Goal: Communication & Community: Answer question/provide support

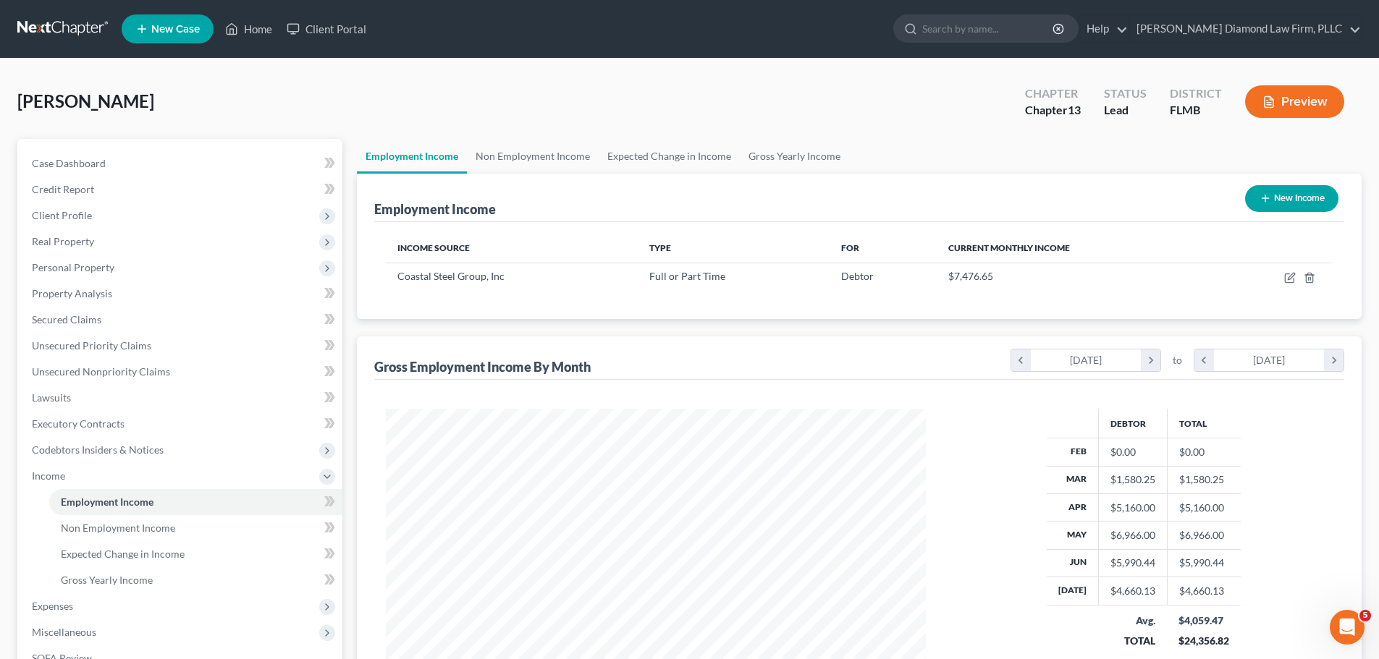
click at [51, 21] on link at bounding box center [63, 29] width 93 height 26
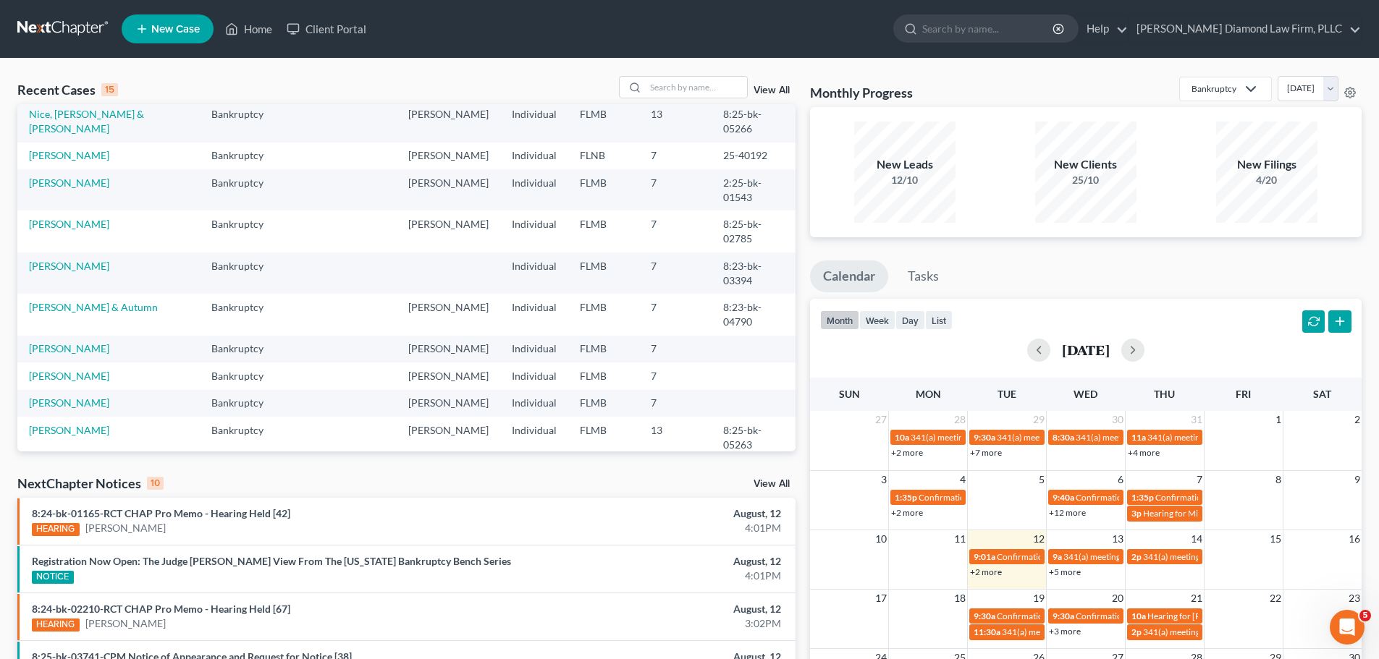
scroll to position [99, 0]
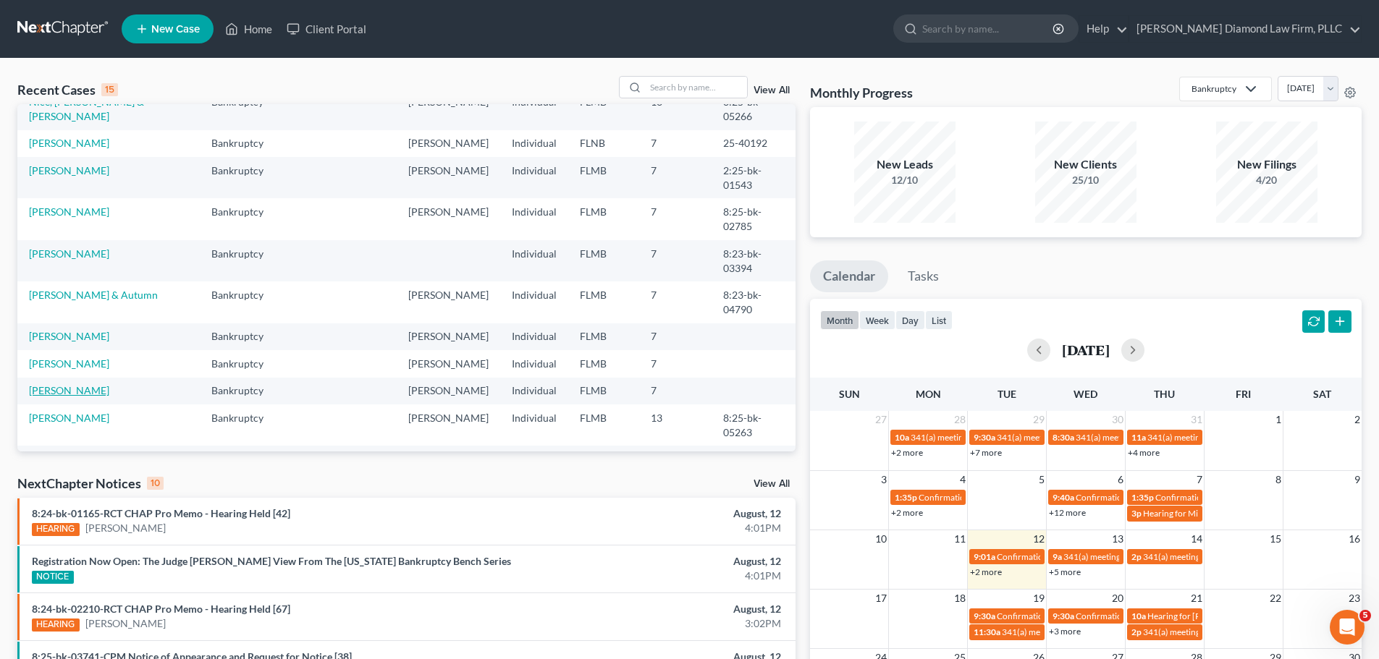
click at [88, 384] on link "[PERSON_NAME]" at bounding box center [69, 390] width 80 height 12
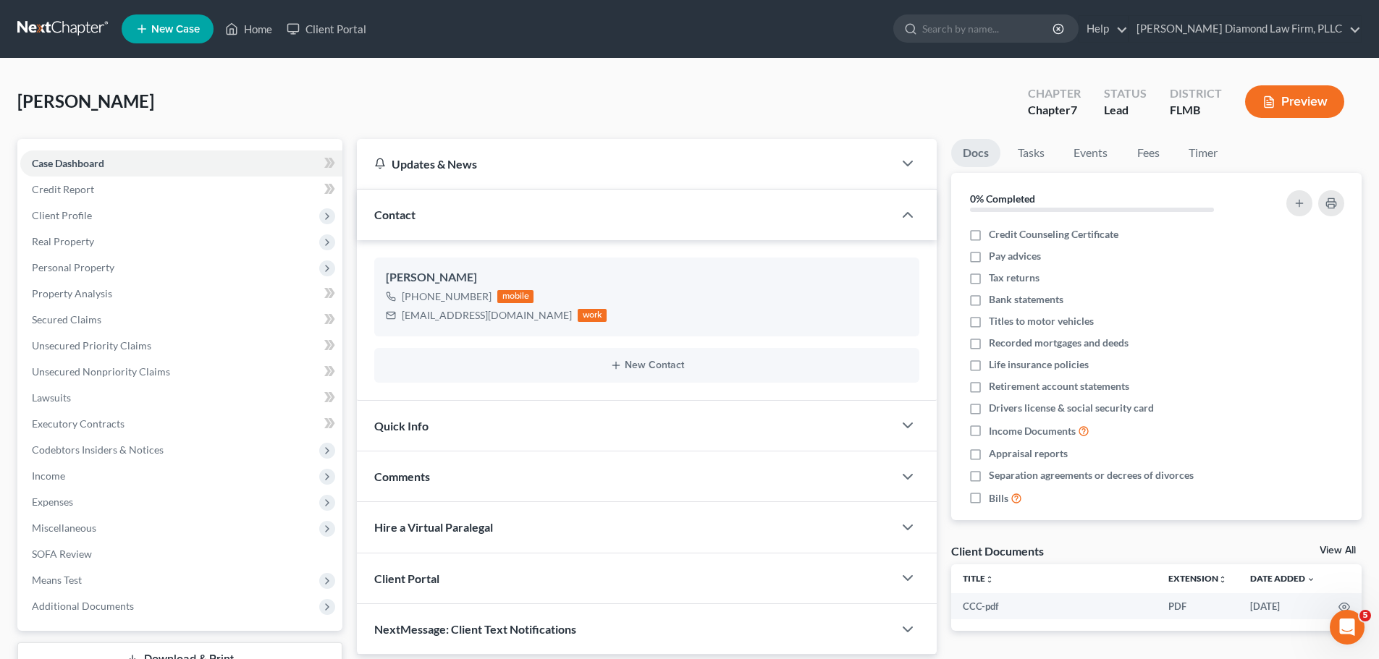
scroll to position [110, 0]
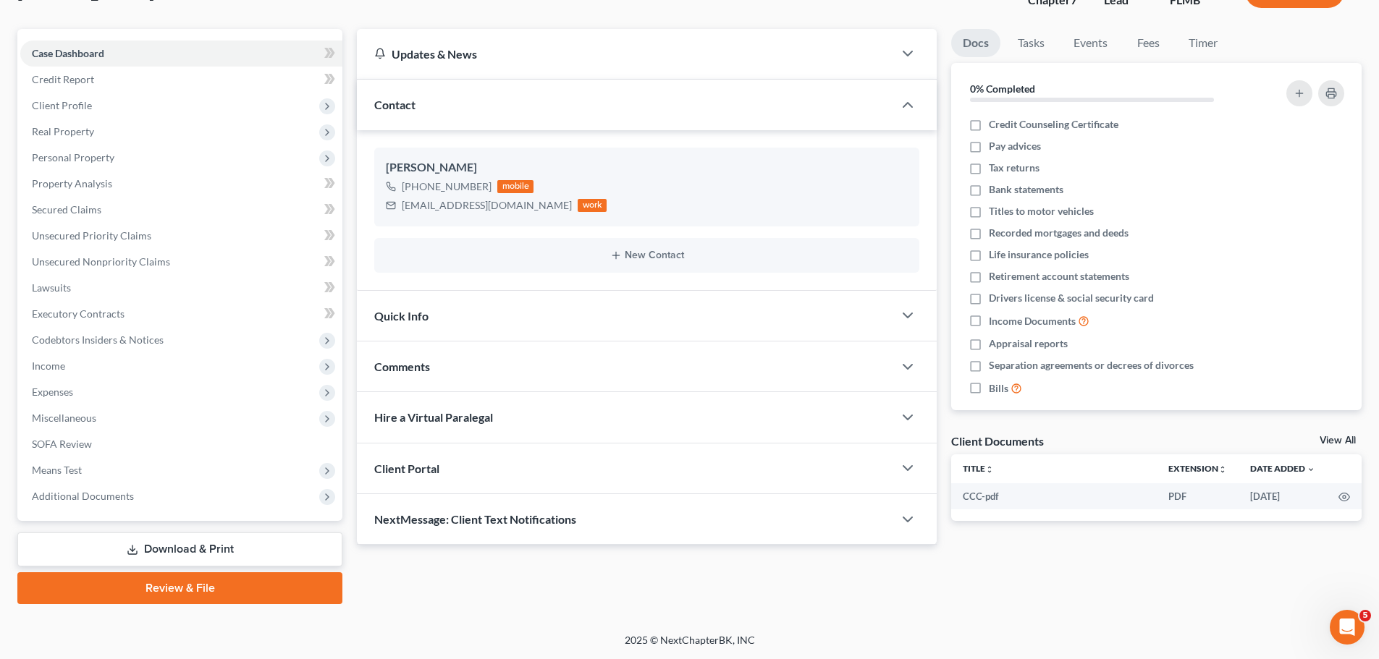
click at [526, 505] on div "NextMessage: Client Text Notifications" at bounding box center [625, 519] width 536 height 50
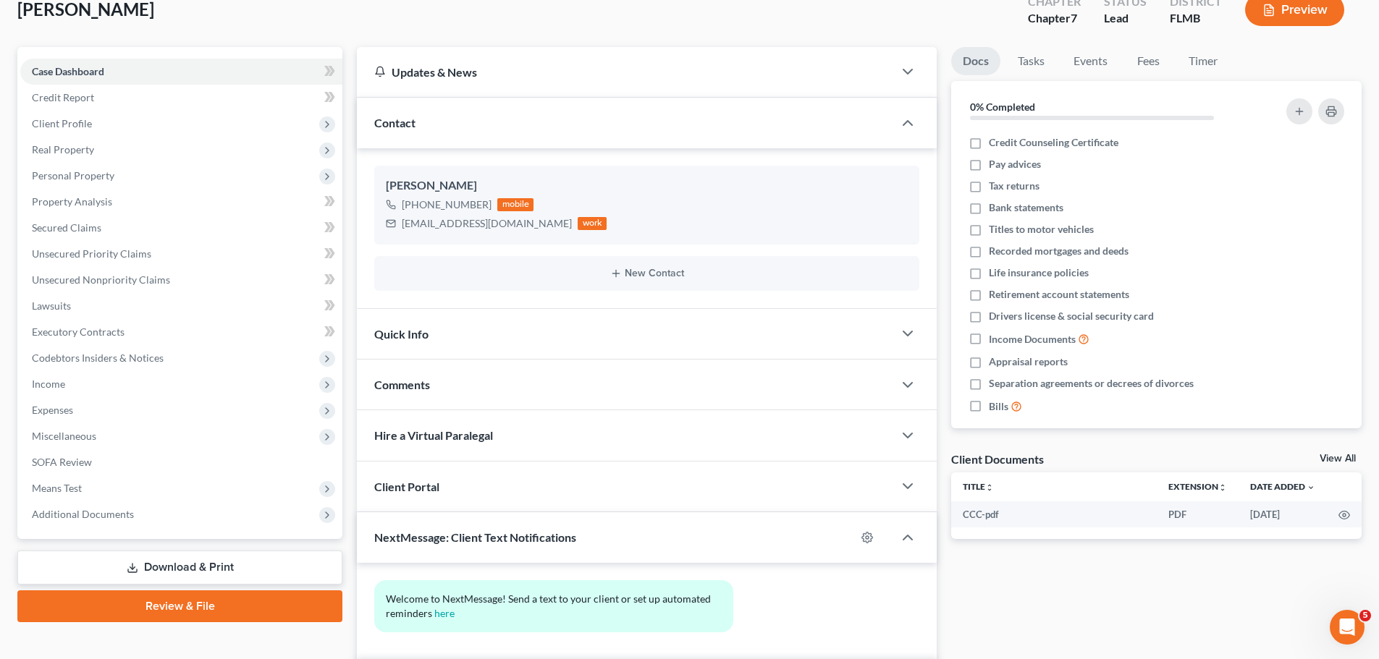
scroll to position [0, 0]
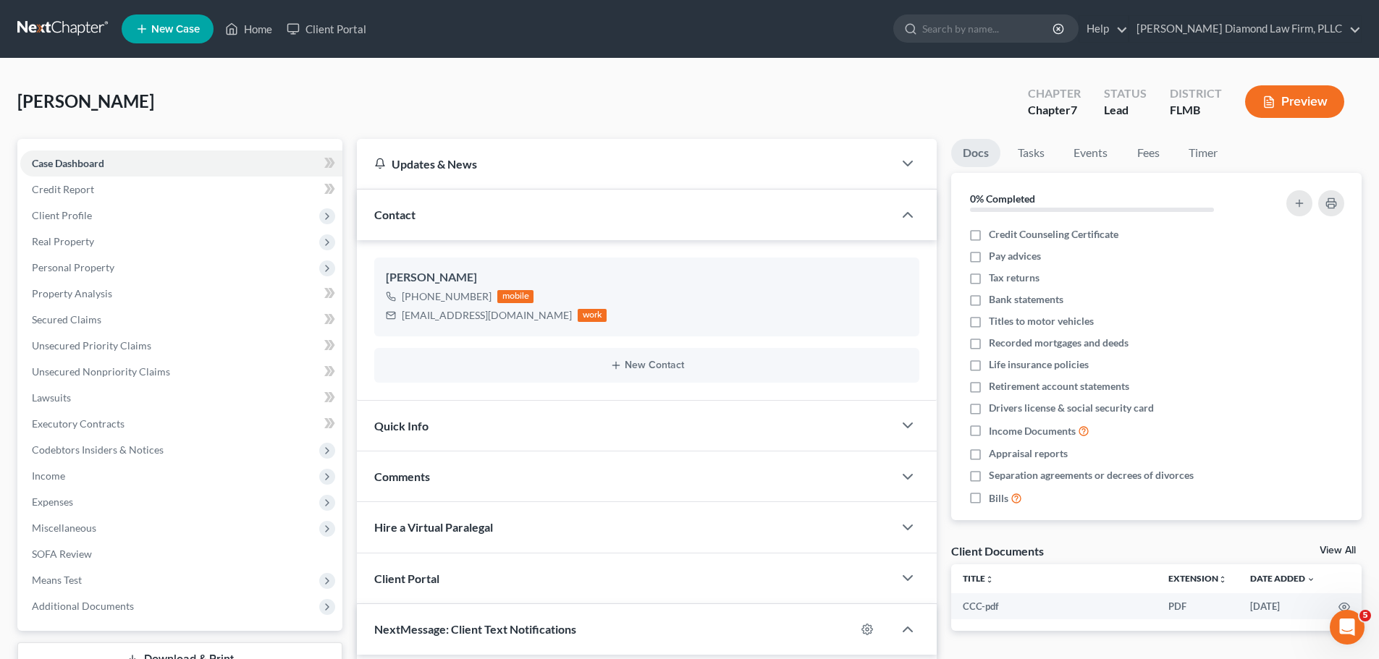
click at [71, 32] on link at bounding box center [63, 29] width 93 height 26
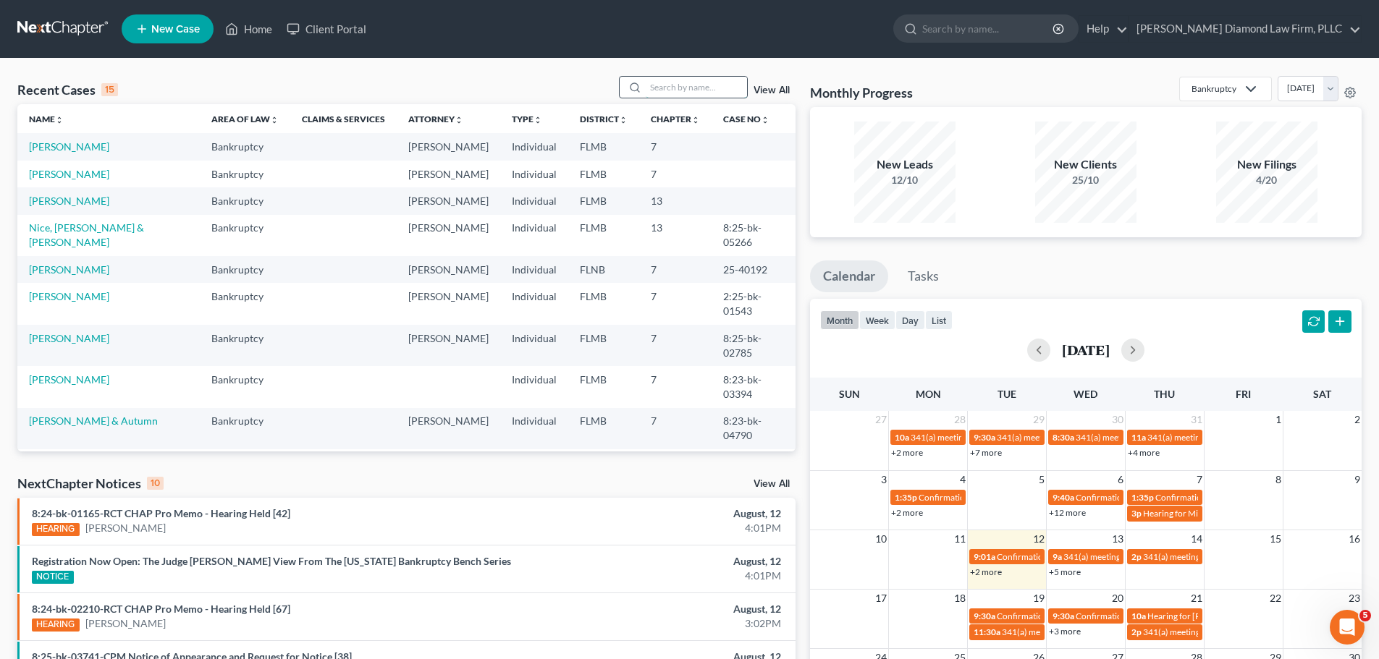
click at [683, 80] on input "search" at bounding box center [696, 87] width 101 height 21
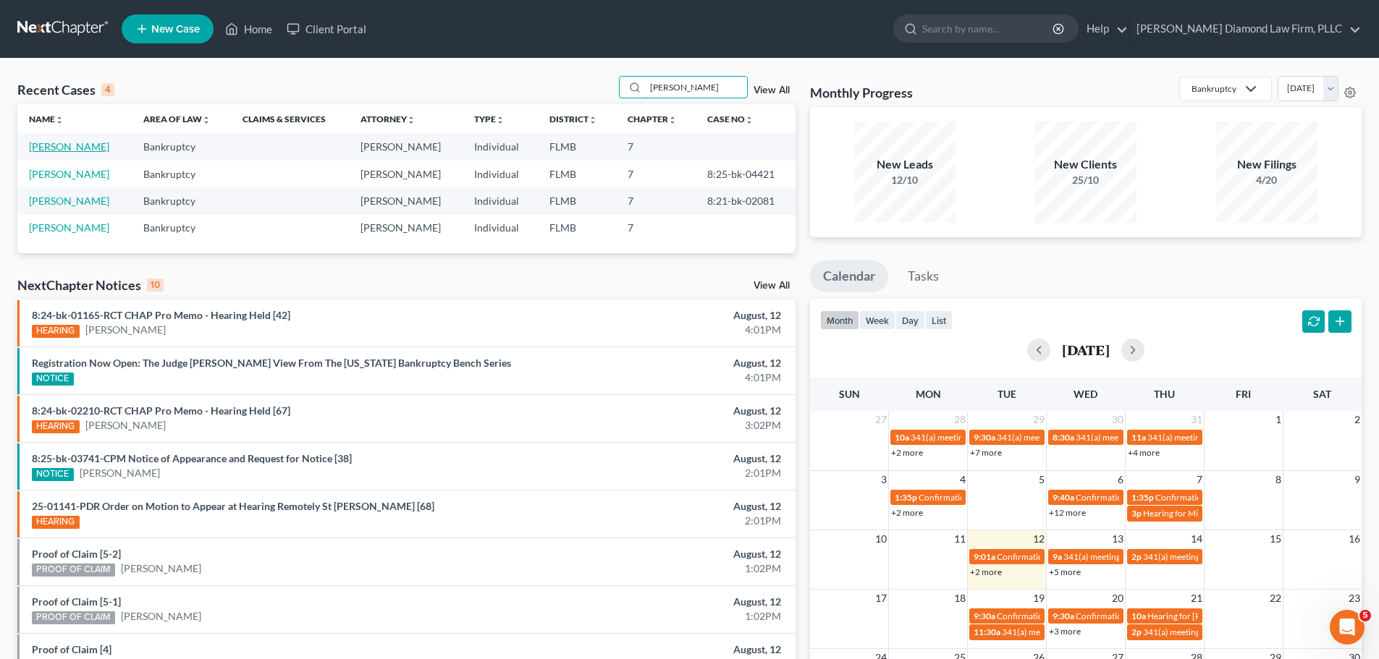
type input "ryan"
click at [54, 146] on link "[PERSON_NAME]" at bounding box center [69, 146] width 80 height 12
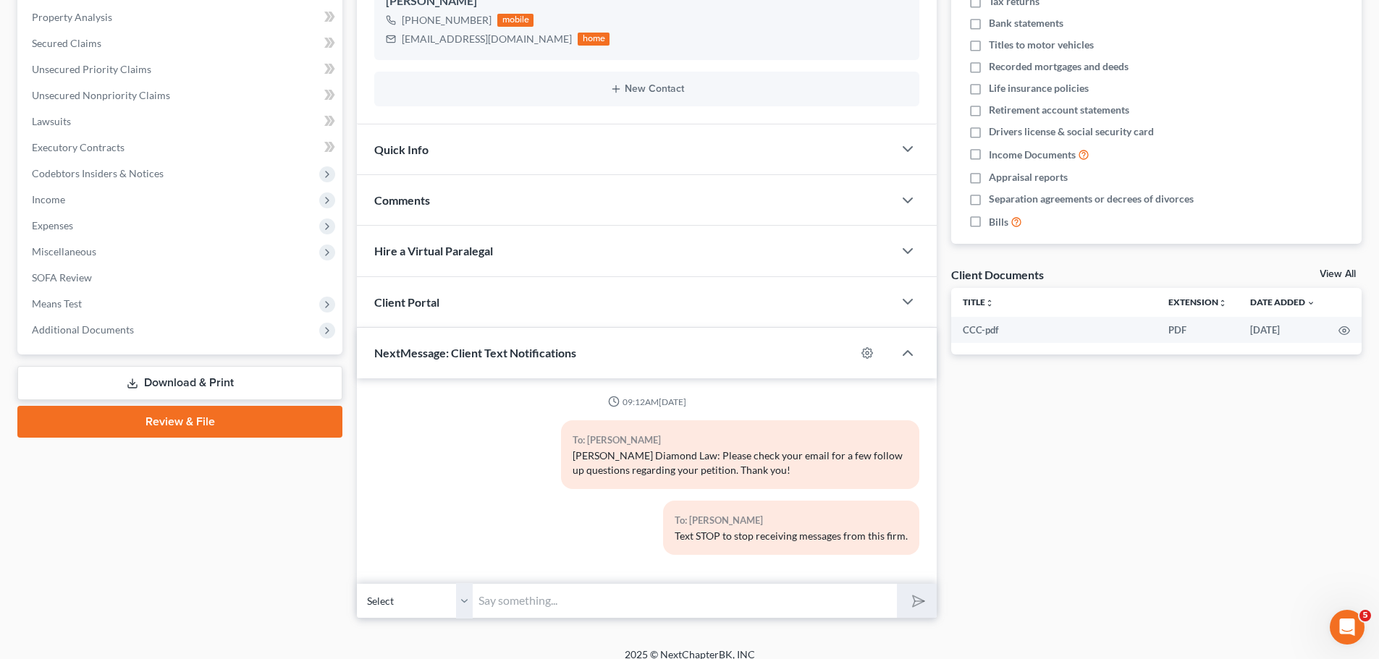
scroll to position [291, 0]
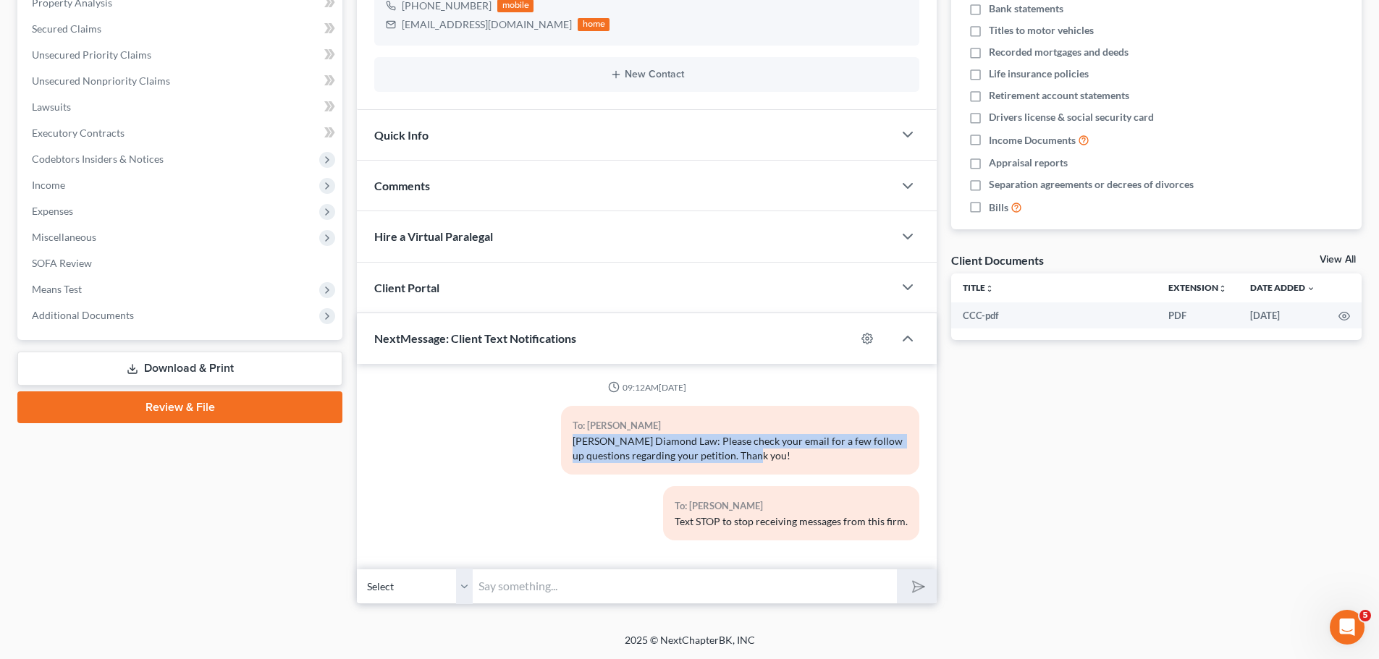
drag, startPoint x: 742, startPoint y: 452, endPoint x: 475, endPoint y: 437, distance: 266.8
click at [475, 437] on div "To: John Ryan Ziegler Diamond Law: Please check your email for a few follow up …" at bounding box center [646, 446] width 559 height 80
copy div "Ziegler Diamond Law: Please check your email for a few follow up questions rega…"
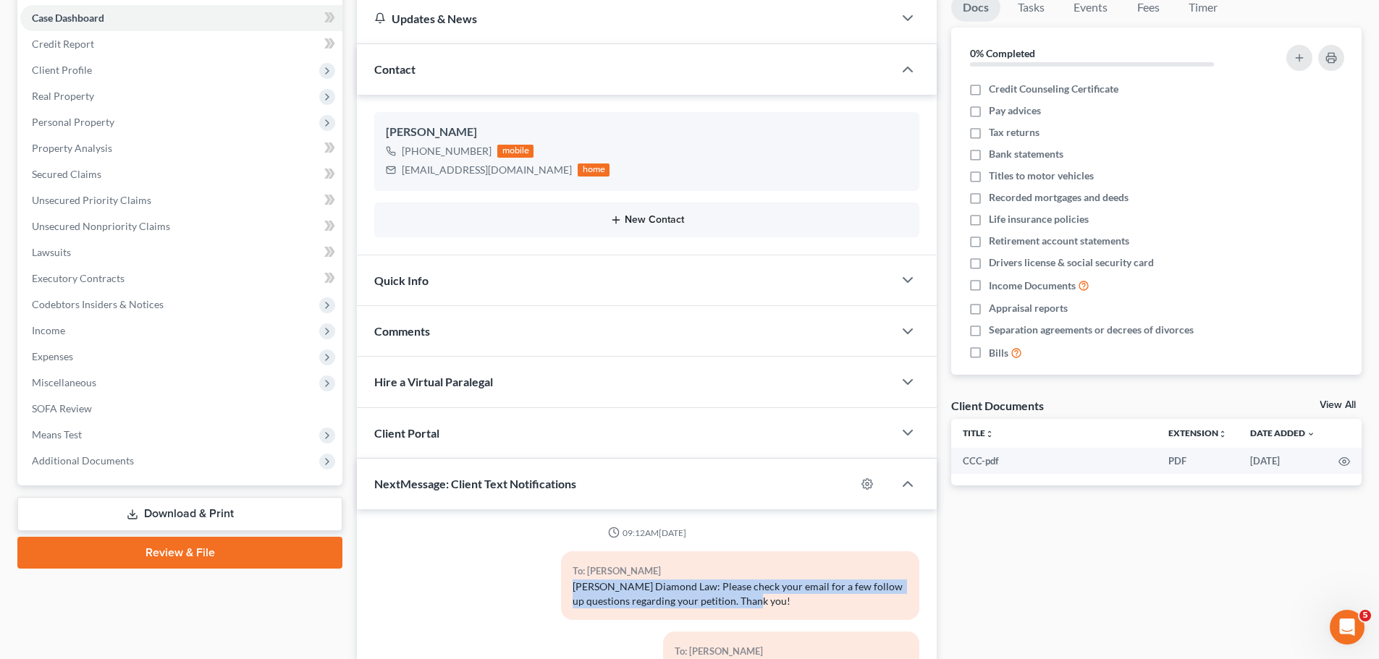
scroll to position [0, 0]
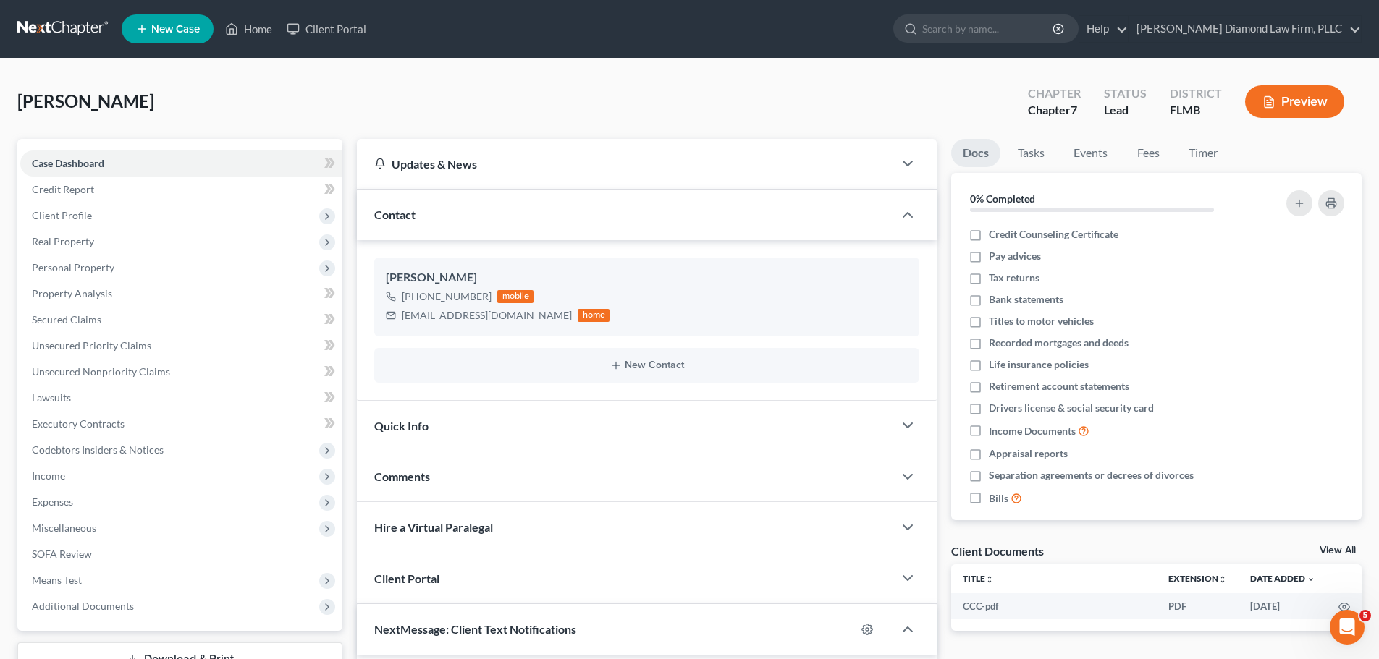
click at [54, 22] on link at bounding box center [63, 29] width 93 height 26
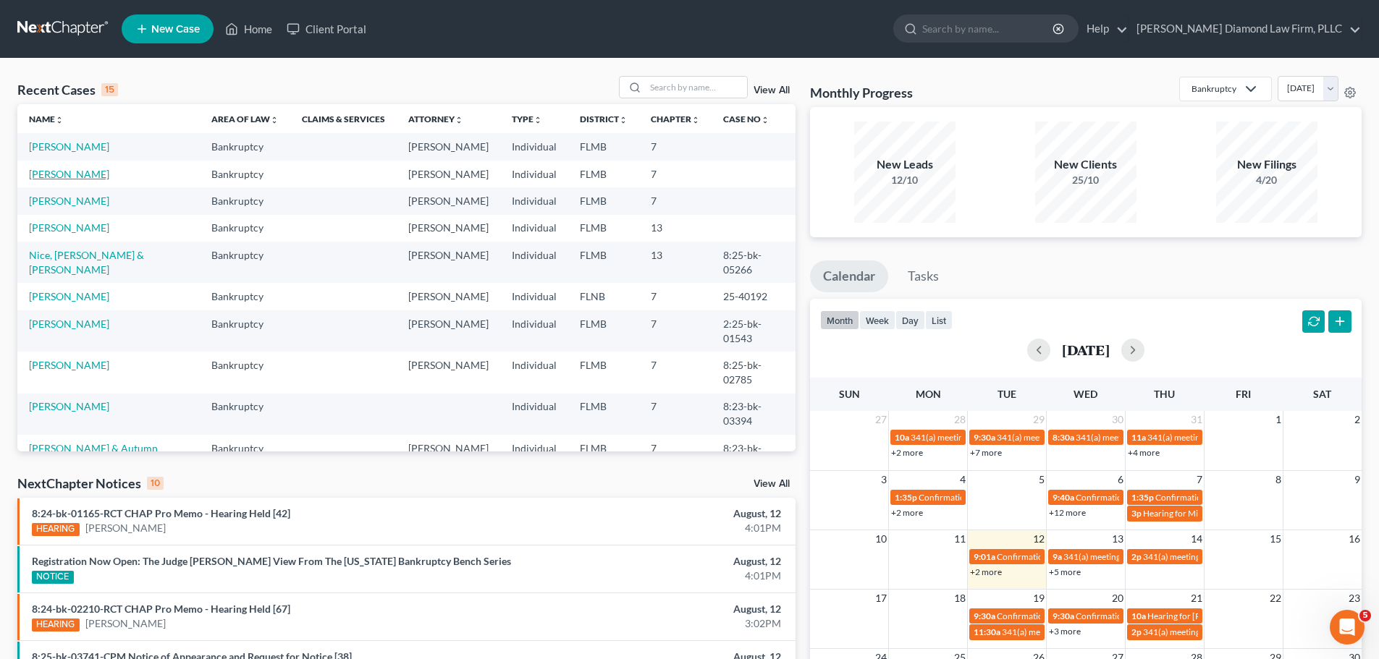
click at [88, 177] on link "[PERSON_NAME]" at bounding box center [69, 174] width 80 height 12
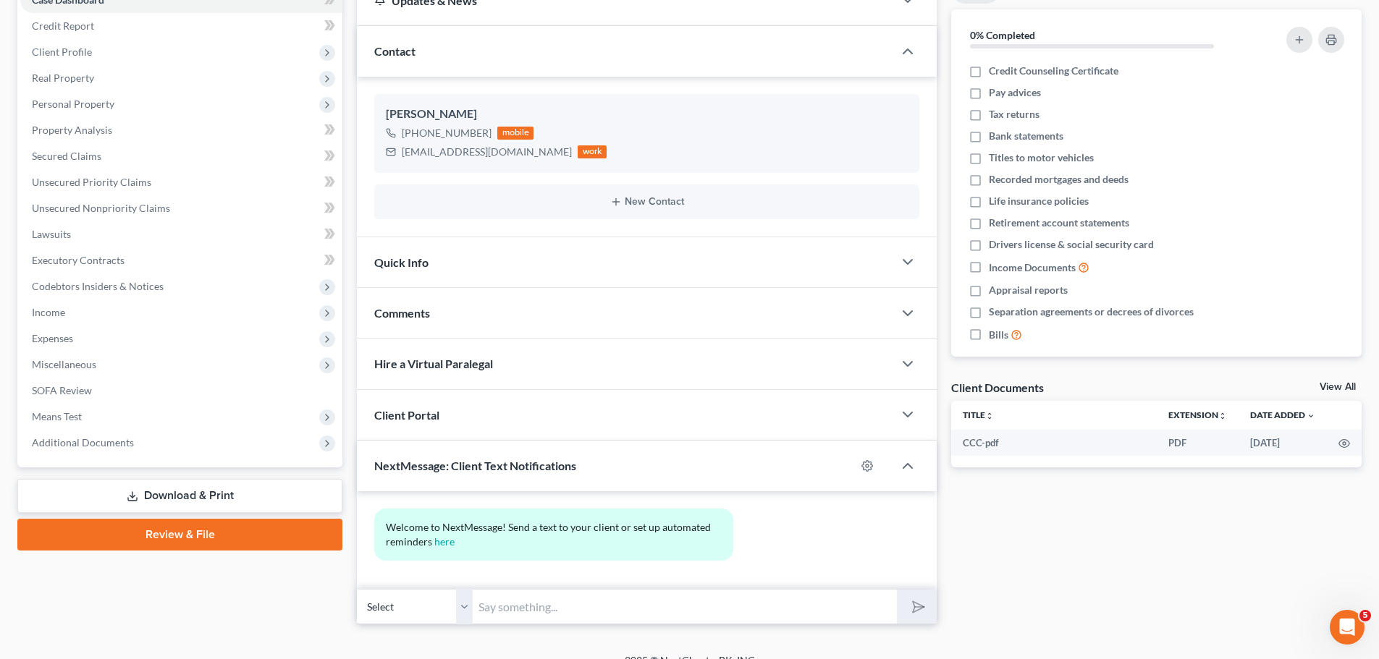
scroll to position [176, 0]
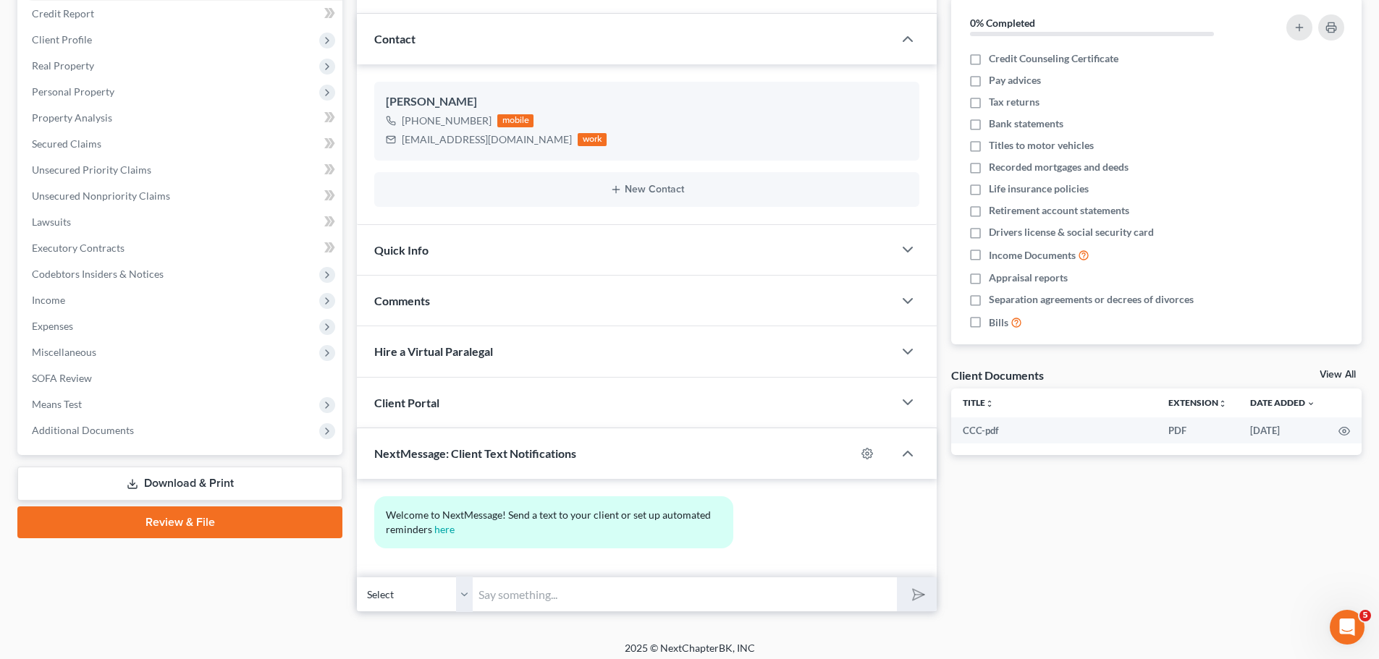
click at [595, 597] on input "text" at bounding box center [685, 594] width 424 height 35
paste input "Ziegler Diamond Law: Please check your email for a few follow up questions rega…"
drag, startPoint x: 708, startPoint y: 597, endPoint x: 578, endPoint y: 600, distance: 129.6
click at [578, 600] on input "Ziegler Diamond Law: Please check your email for a few follow up questions rega…" at bounding box center [685, 594] width 424 height 35
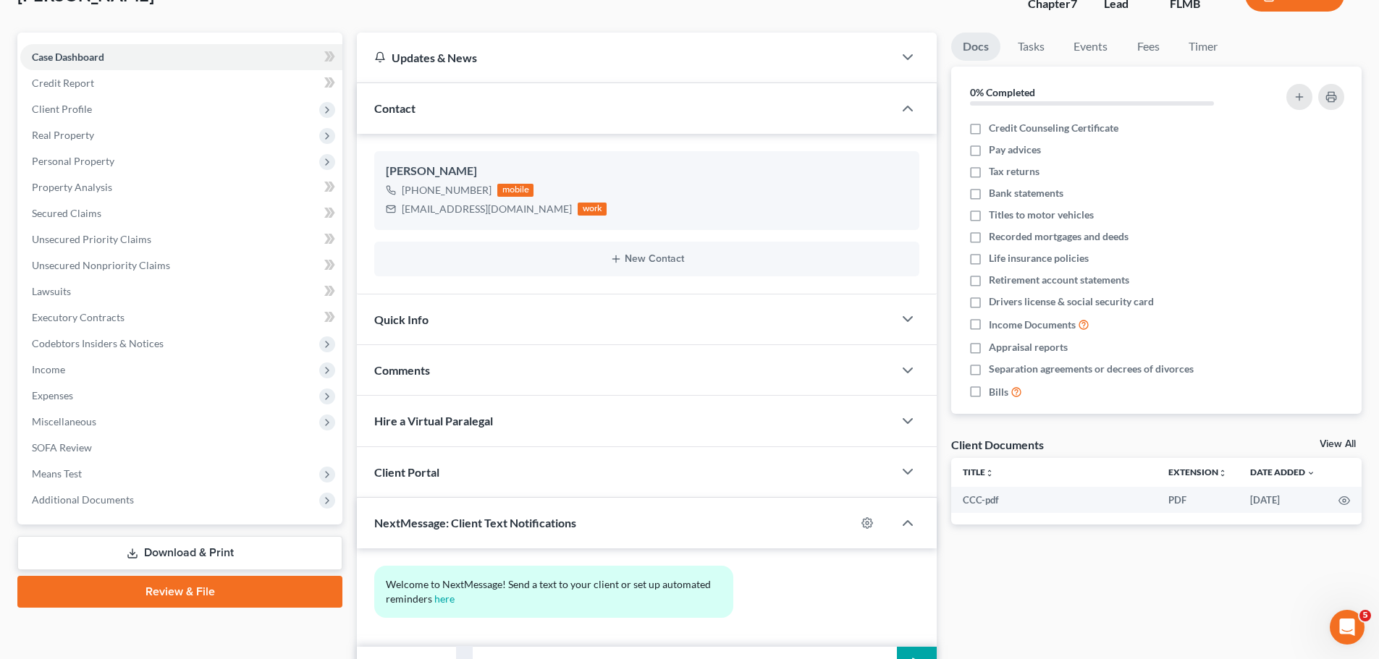
scroll to position [184, 0]
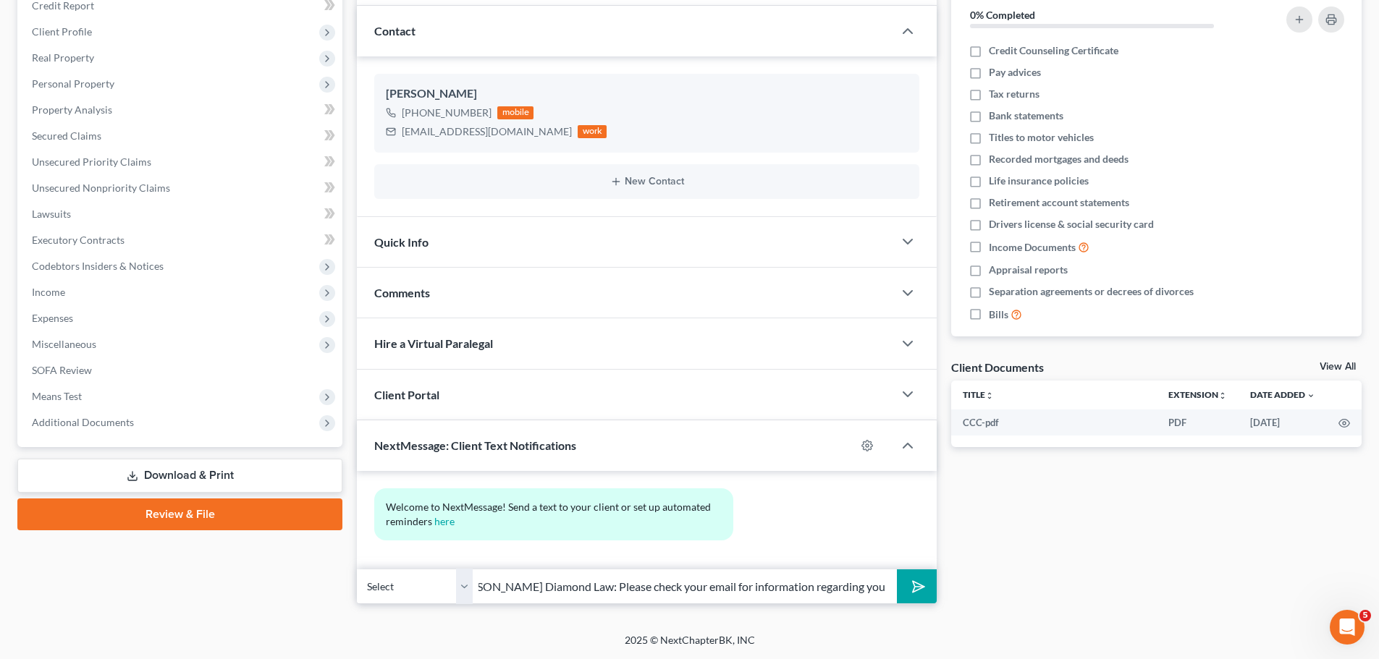
type input "Ziegler Diamond Law: Please check your email for information regarding your pet…"
click at [910, 597] on button "submit" at bounding box center [917, 587] width 40 height 34
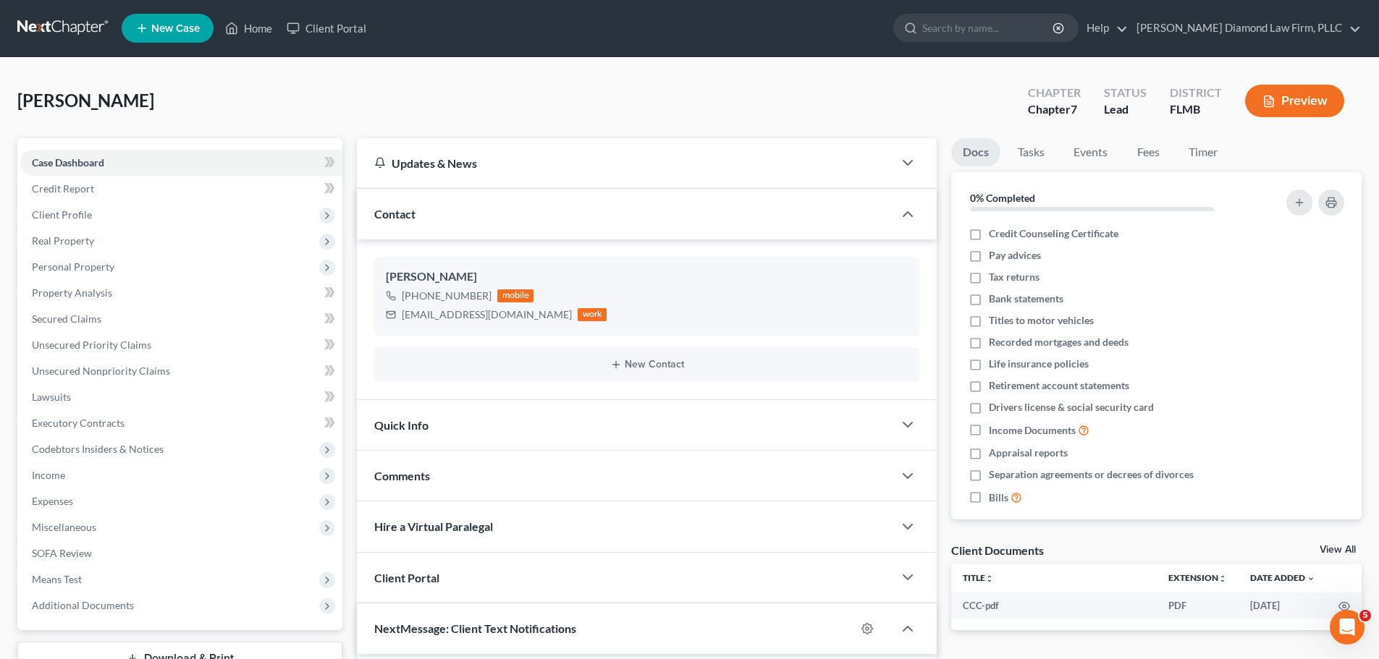
scroll to position [0, 0]
click at [600, 371] on div "New Contact" at bounding box center [646, 365] width 545 height 35
click at [630, 367] on button "New Contact" at bounding box center [647, 366] width 522 height 12
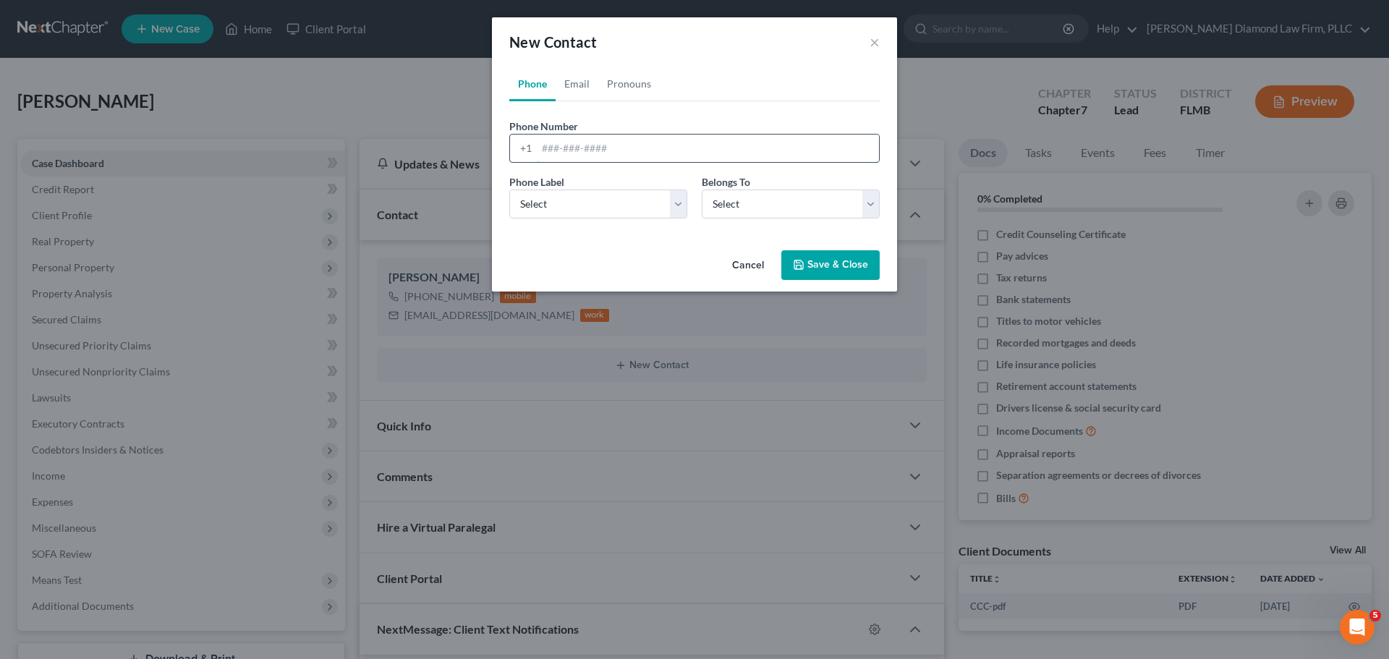
drag, startPoint x: 639, startPoint y: 147, endPoint x: 628, endPoint y: 156, distance: 13.9
click at [639, 147] on input "tel" at bounding box center [708, 149] width 342 height 28
paste input "(813) 422-3995"
type input "(813) 422-3995"
click at [593, 201] on select "Select Mobile Home Work Other" at bounding box center [598, 204] width 178 height 29
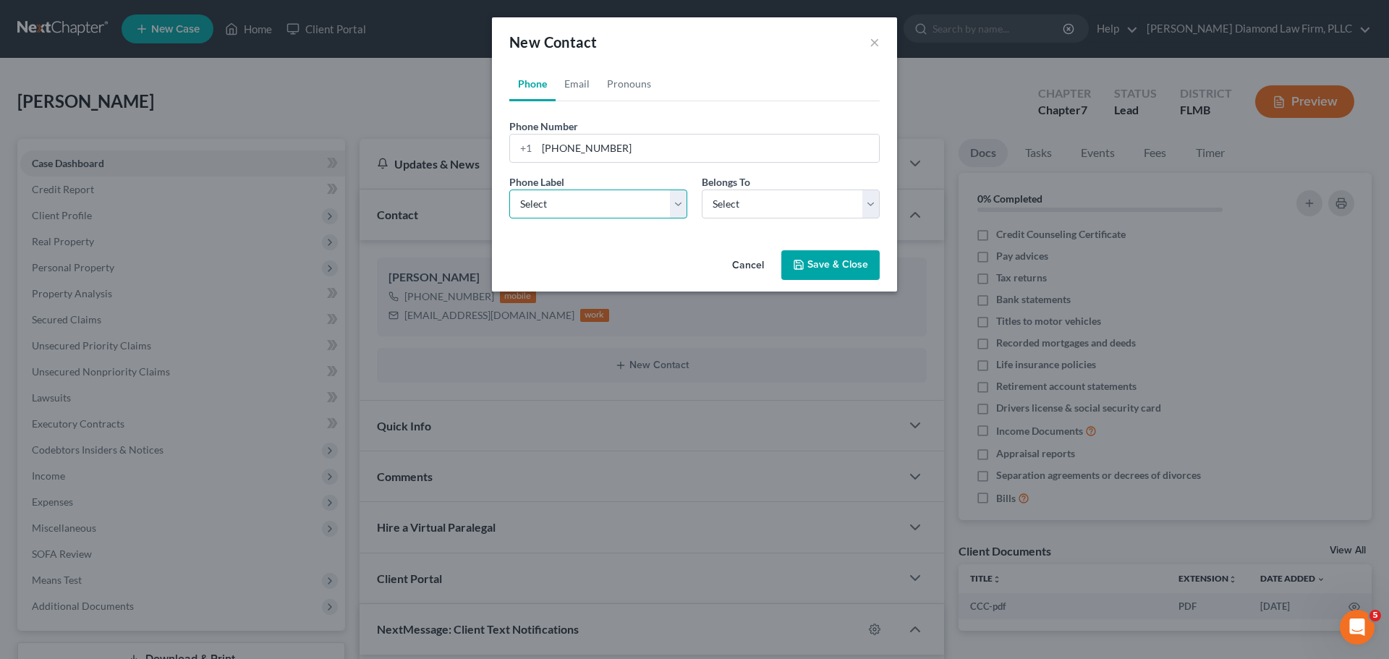
select select "0"
click at [509, 190] on select "Select Mobile Home Work Other" at bounding box center [598, 204] width 178 height 29
click at [759, 206] on select "Select Client Other" at bounding box center [791, 204] width 178 height 29
select select "1"
click at [702, 190] on select "Select Client Other" at bounding box center [791, 204] width 178 height 29
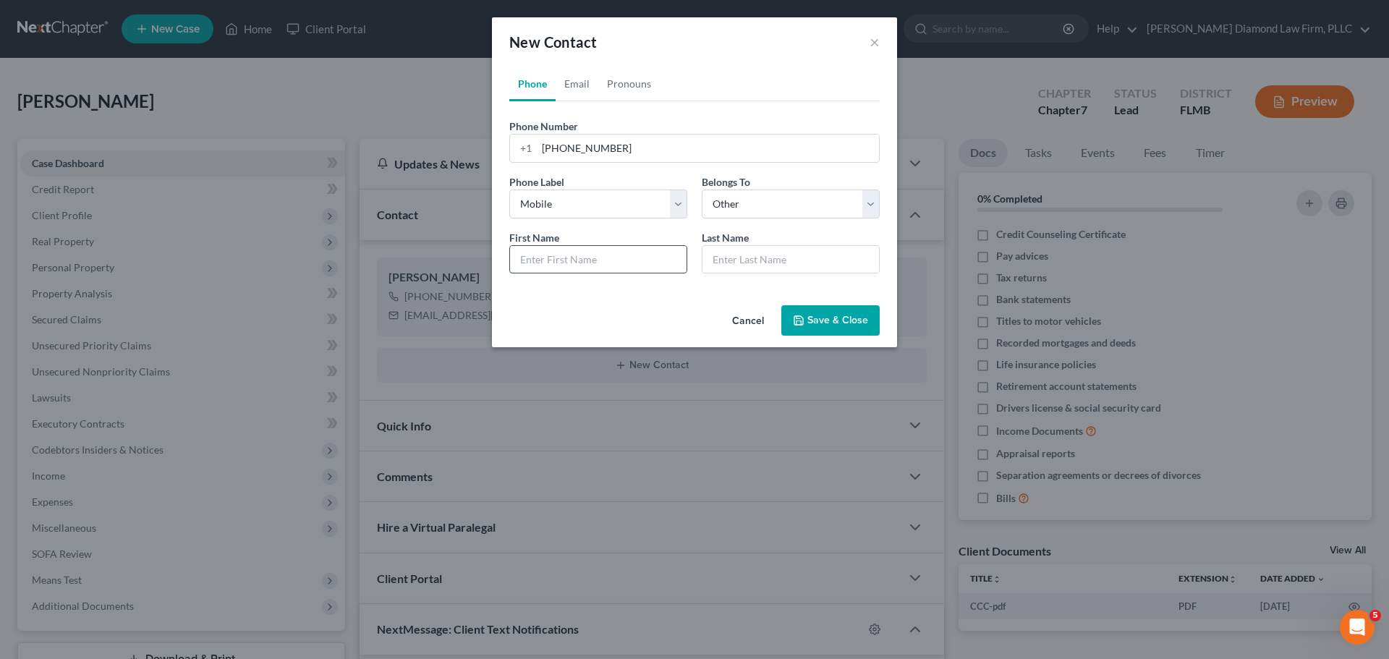
click at [583, 254] on input "text" at bounding box center [598, 260] width 177 height 28
type input "Joanna"
type input "Delilovic"
drag, startPoint x: 537, startPoint y: 258, endPoint x: 616, endPoint y: 258, distance: 78.9
click at [537, 258] on input "Joanna" at bounding box center [598, 260] width 177 height 28
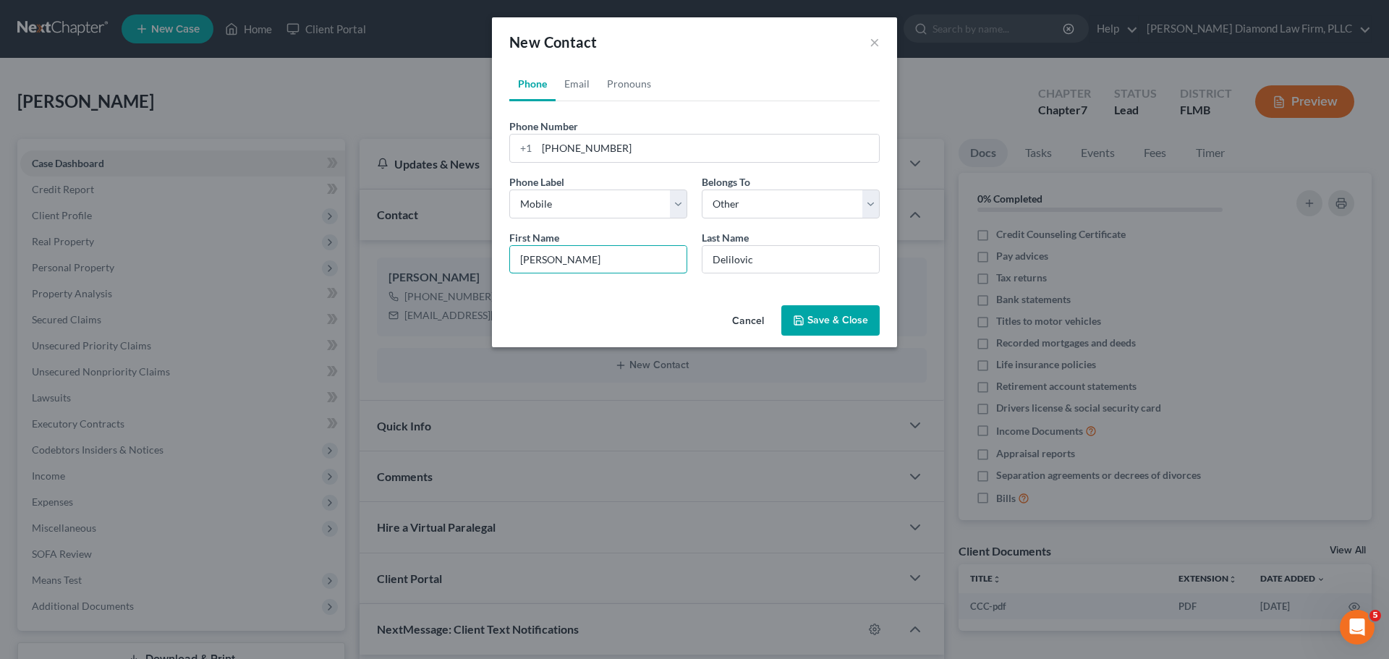
type input "Jonna"
click at [855, 324] on button "Save & Close" at bounding box center [831, 320] width 98 height 30
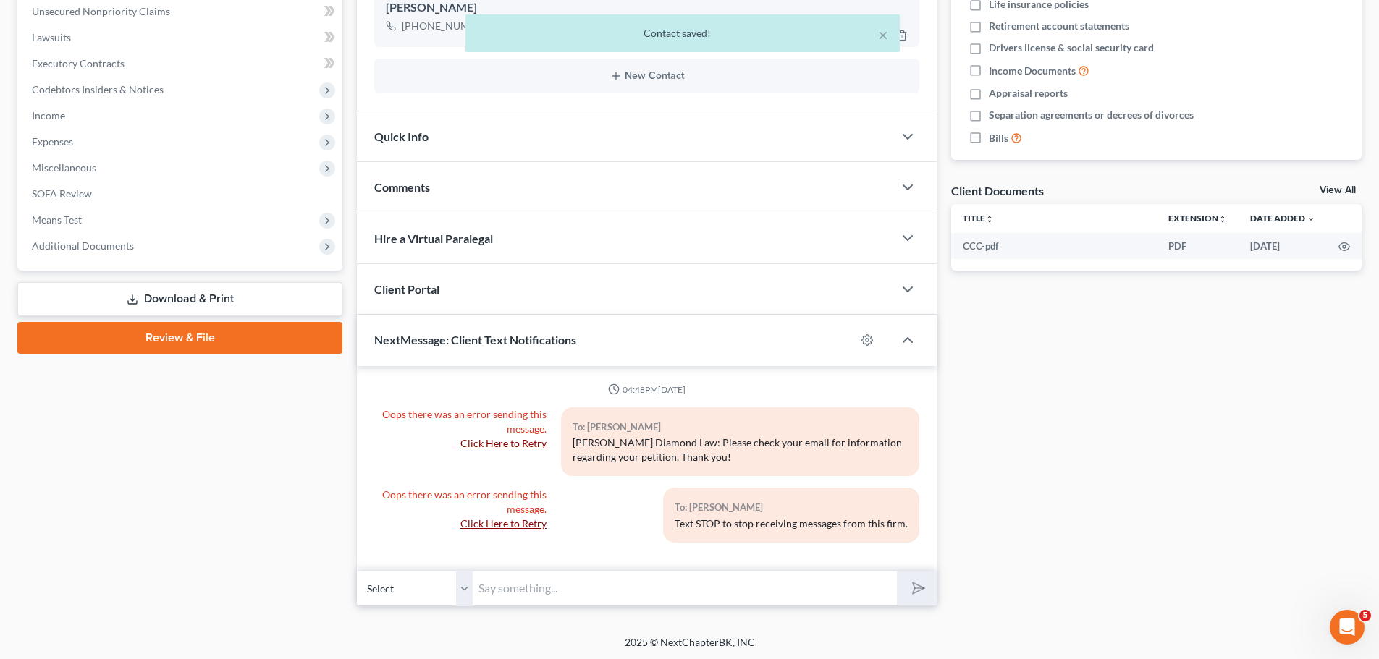
scroll to position [362, 0]
click at [431, 590] on select "Select +1 (813) 892-0250 - Zijad Delilovic +1 (813) 422-3995 - Jonna Delilovic" at bounding box center [415, 587] width 116 height 35
select select "1"
click at [357, 570] on select "Select +1 (813) 892-0250 - Zijad Delilovic +1 (813) 422-3995 - Jonna Delilovic" at bounding box center [415, 587] width 116 height 35
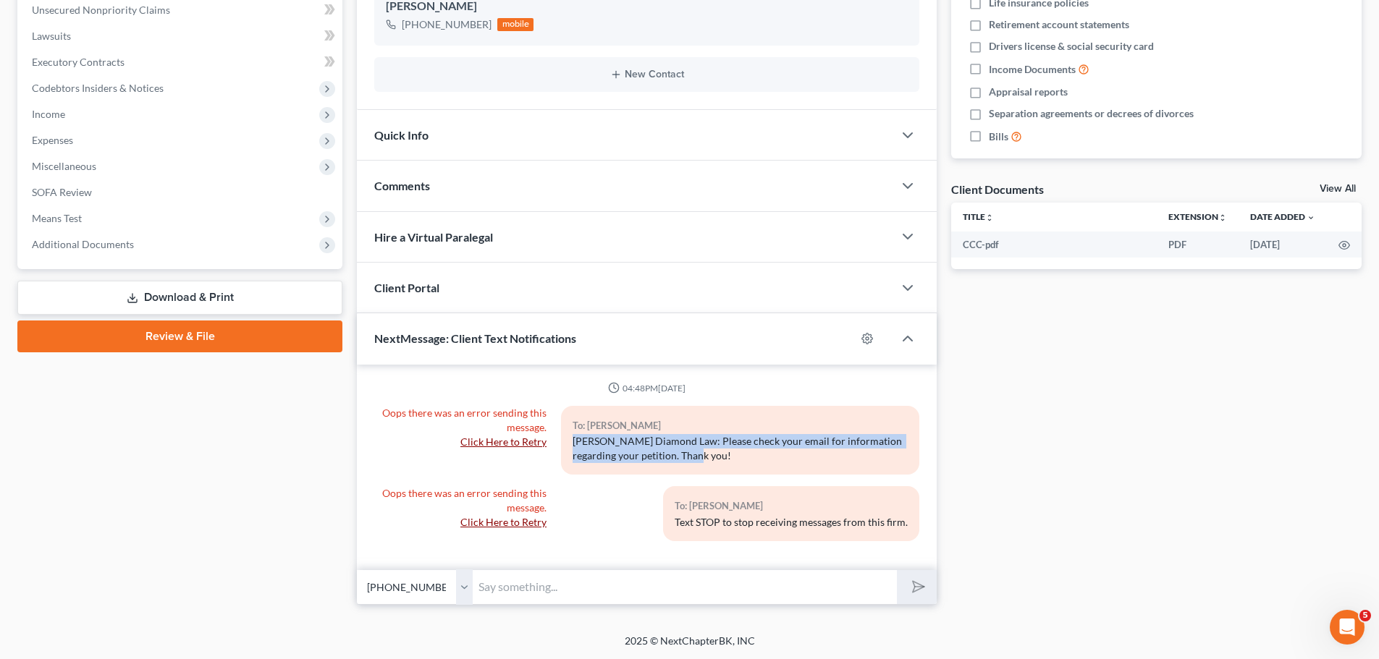
drag, startPoint x: 572, startPoint y: 447, endPoint x: 700, endPoint y: 457, distance: 127.8
click at [700, 457] on div "Ziegler Diamond Law: Please check your email for information regarding your pet…" at bounding box center [739, 448] width 335 height 29
copy div "Ziegler Diamond Law: Please check your email for information regarding your pet…"
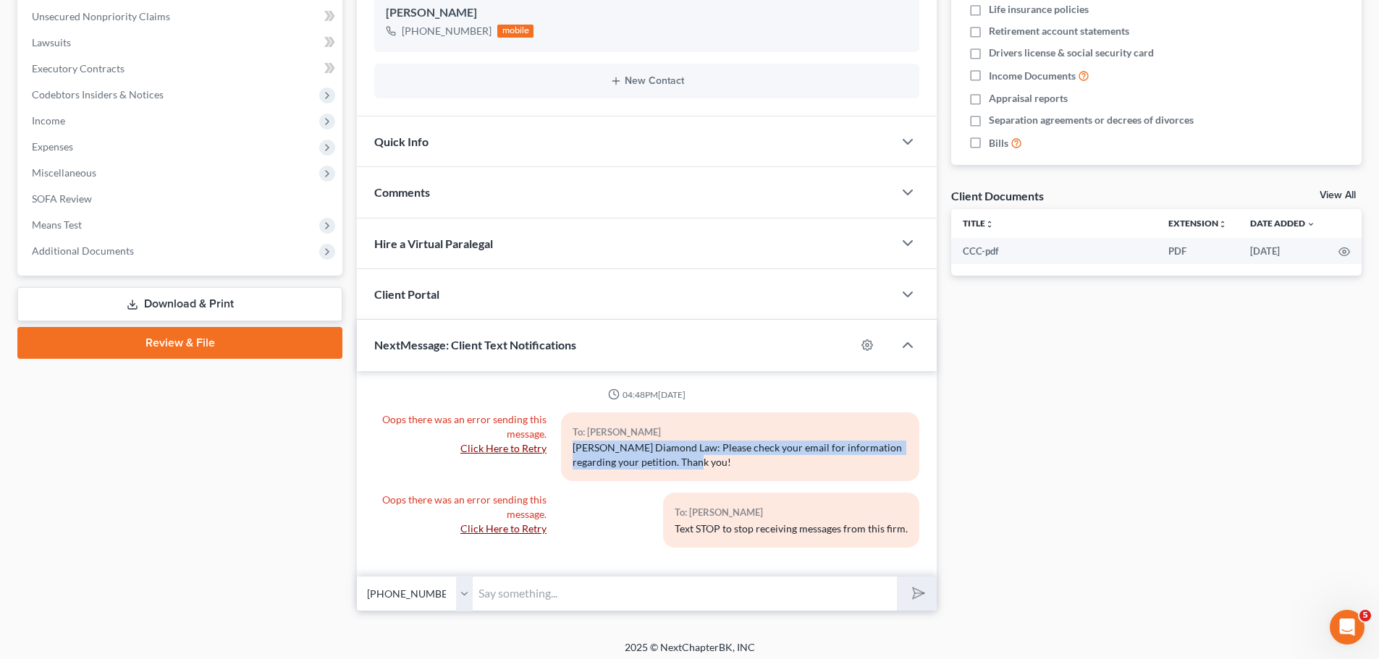
scroll to position [363, 0]
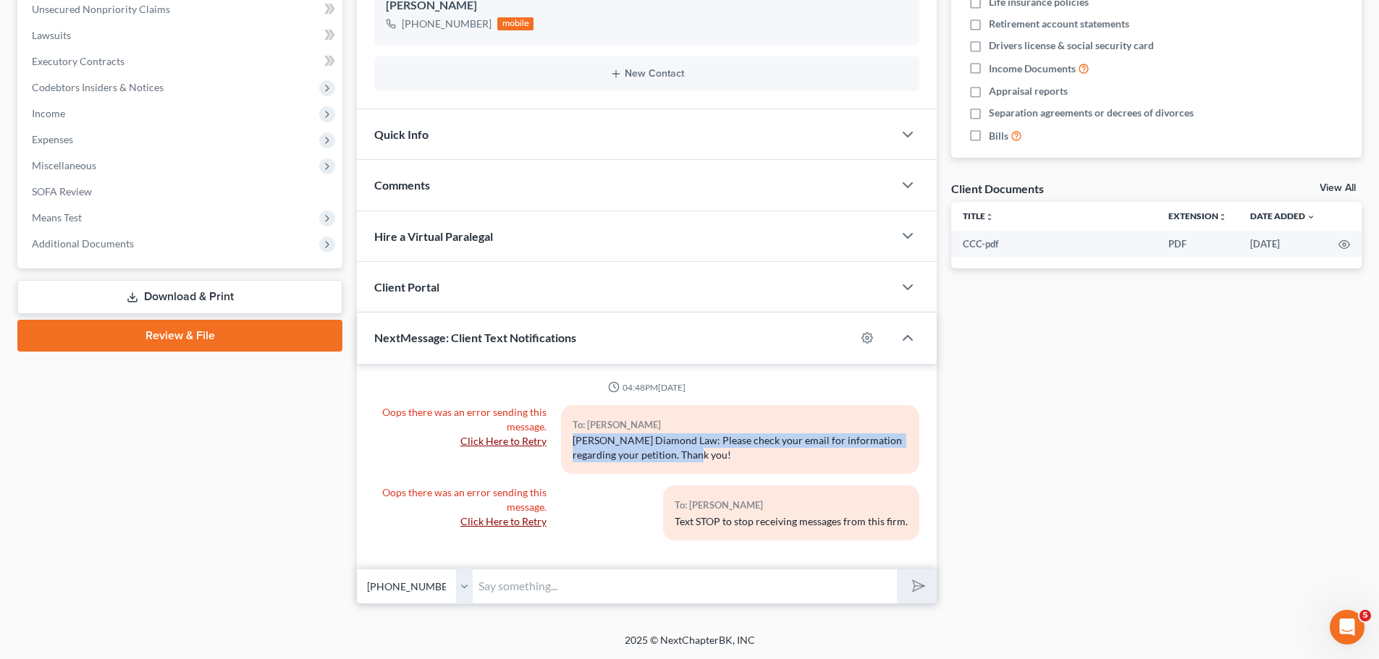
click at [464, 585] on select "Select +1 (813) 892-0250 - Zijad Delilovic +1 (813) 422-3995 - Jonna Delilovic" at bounding box center [415, 586] width 116 height 35
click at [509, 583] on input "text" at bounding box center [685, 586] width 424 height 35
paste input "Ziegler Diamond Law: Please check your email for information regarding your pet…"
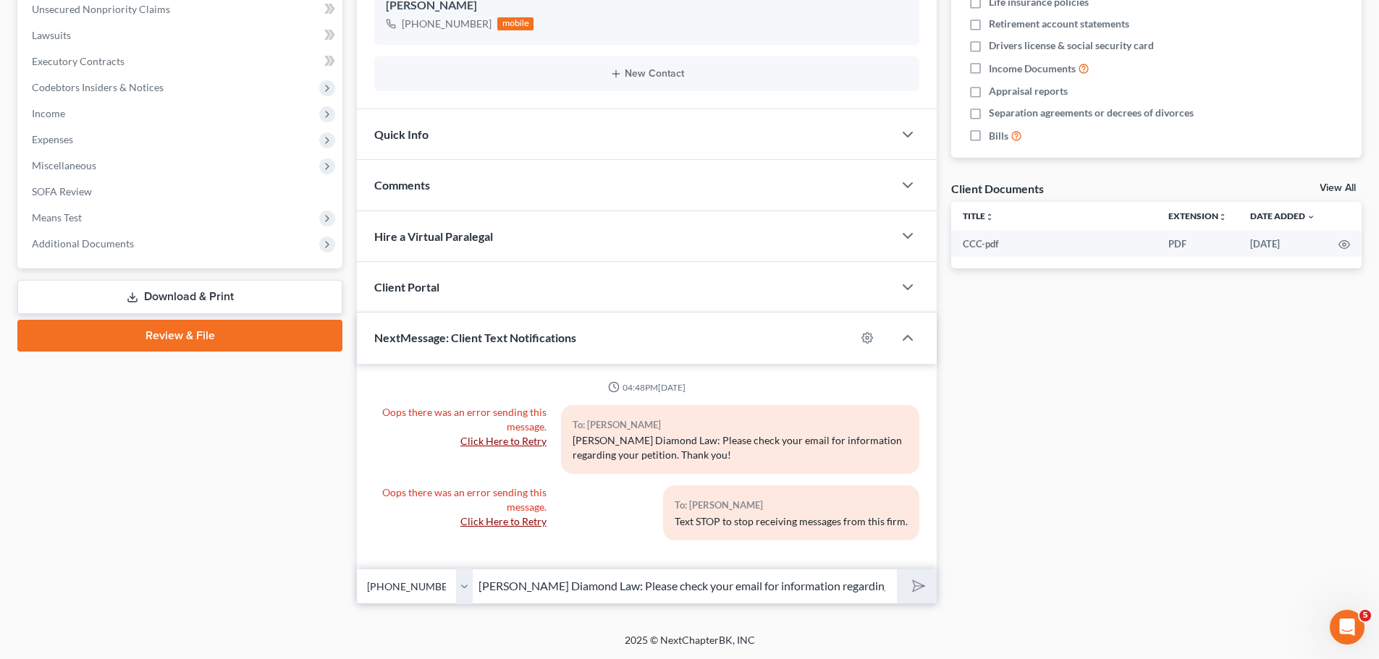
scroll to position [0, 85]
type input "Ziegler Diamond Law: Please check your email for information regarding your pet…"
click at [461, 596] on select "Select +1 (813) 892-0250 - Zijad Delilovic +1 (813) 422-3995 - Jonna Delilovic" at bounding box center [415, 586] width 116 height 35
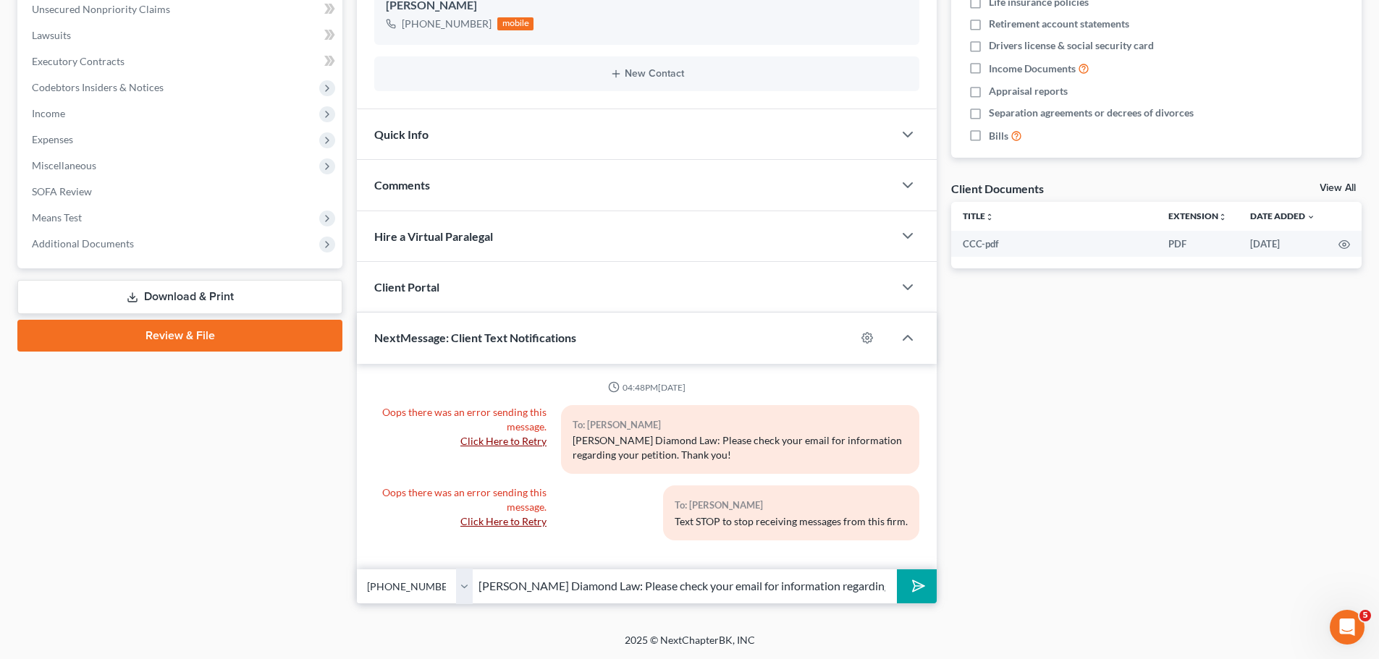
click at [909, 591] on icon "submit" at bounding box center [915, 586] width 20 height 20
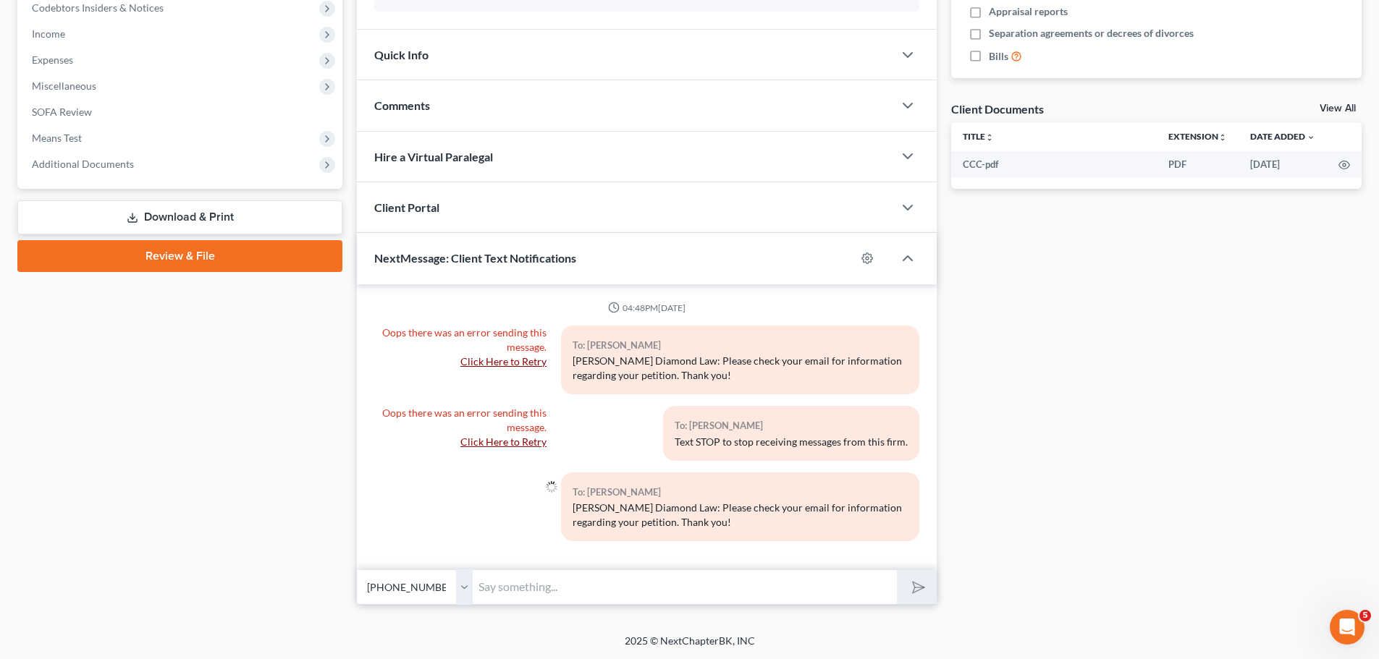
scroll to position [443, 0]
click at [466, 589] on select "Select +1 (813) 892-0250 - Zijad Delilovic +1 (813) 422-3995 - Jonna Delilovic" at bounding box center [415, 586] width 116 height 35
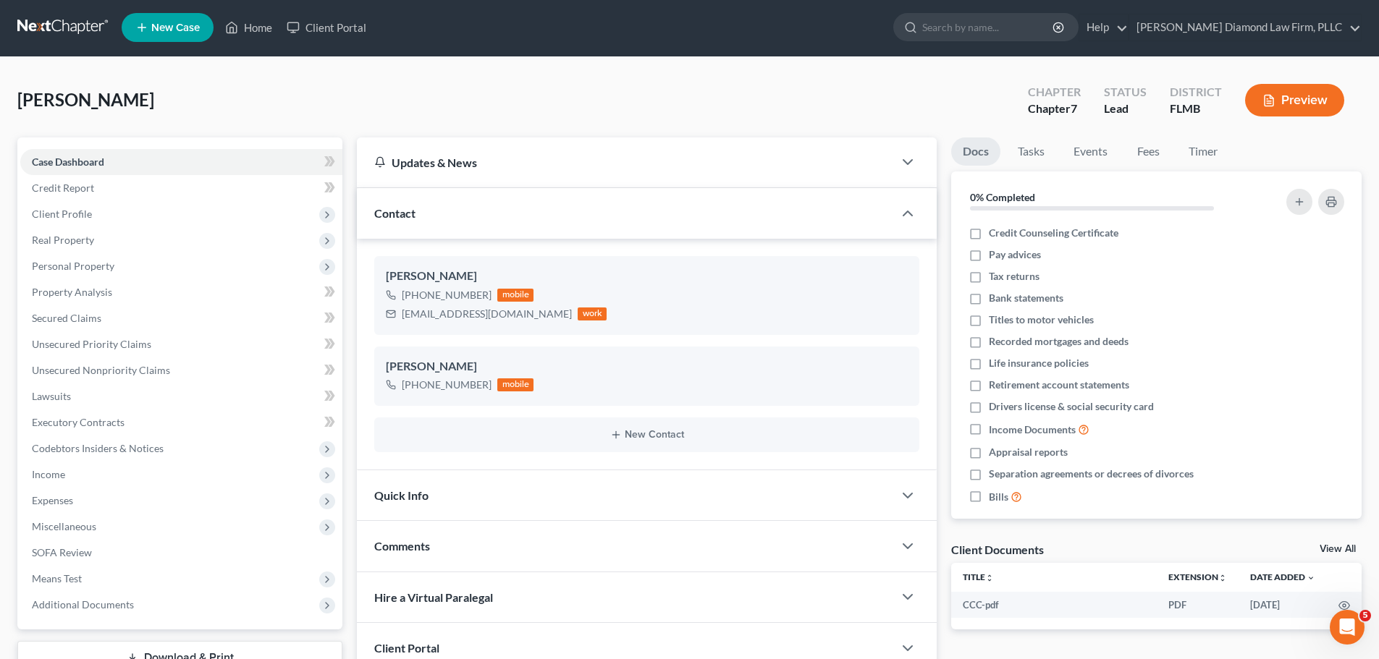
scroll to position [0, 0]
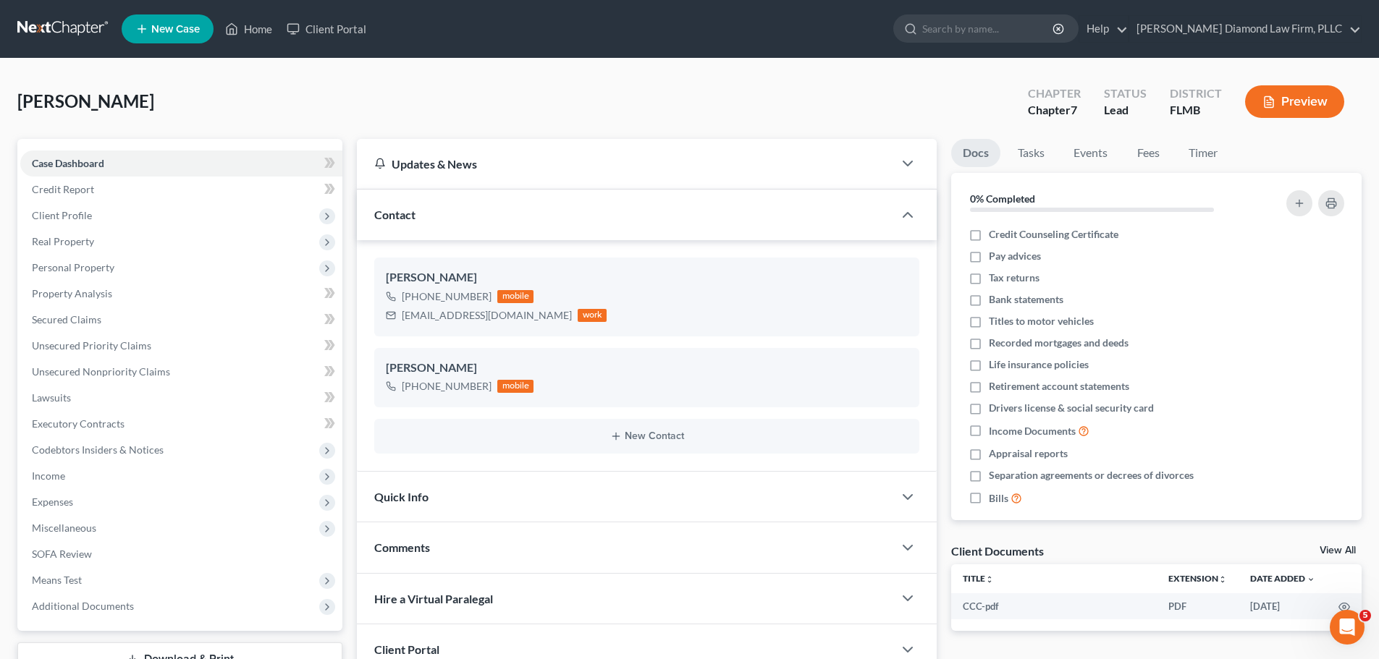
click at [16, 14] on nav "Home New Case Client Portal Ziegler Diamond Law Firm, PLLC elizabeth@attorneyde…" at bounding box center [689, 29] width 1379 height 58
click at [25, 27] on link at bounding box center [63, 29] width 93 height 26
